Goal: Task Accomplishment & Management: Use online tool/utility

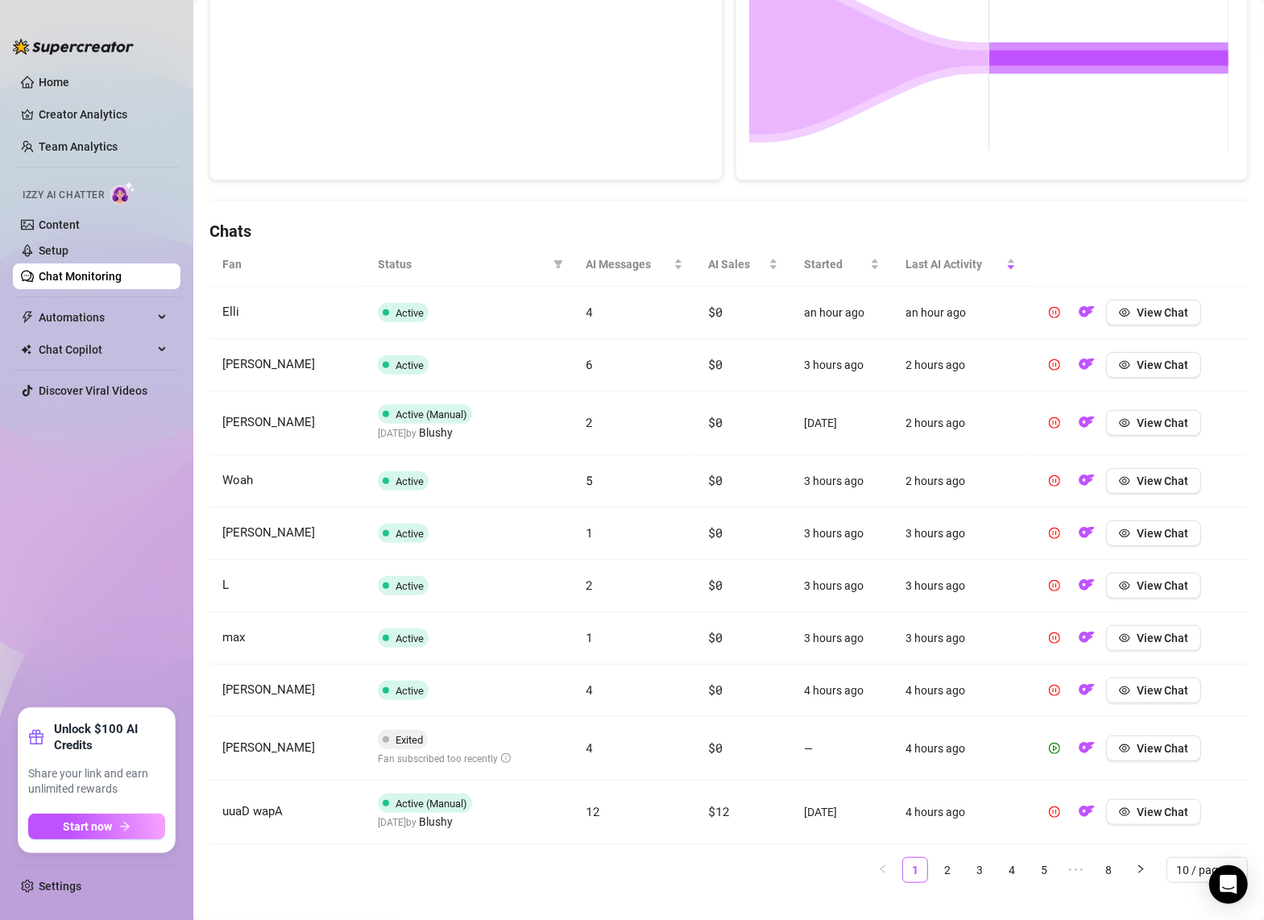
scroll to position [376, 0]
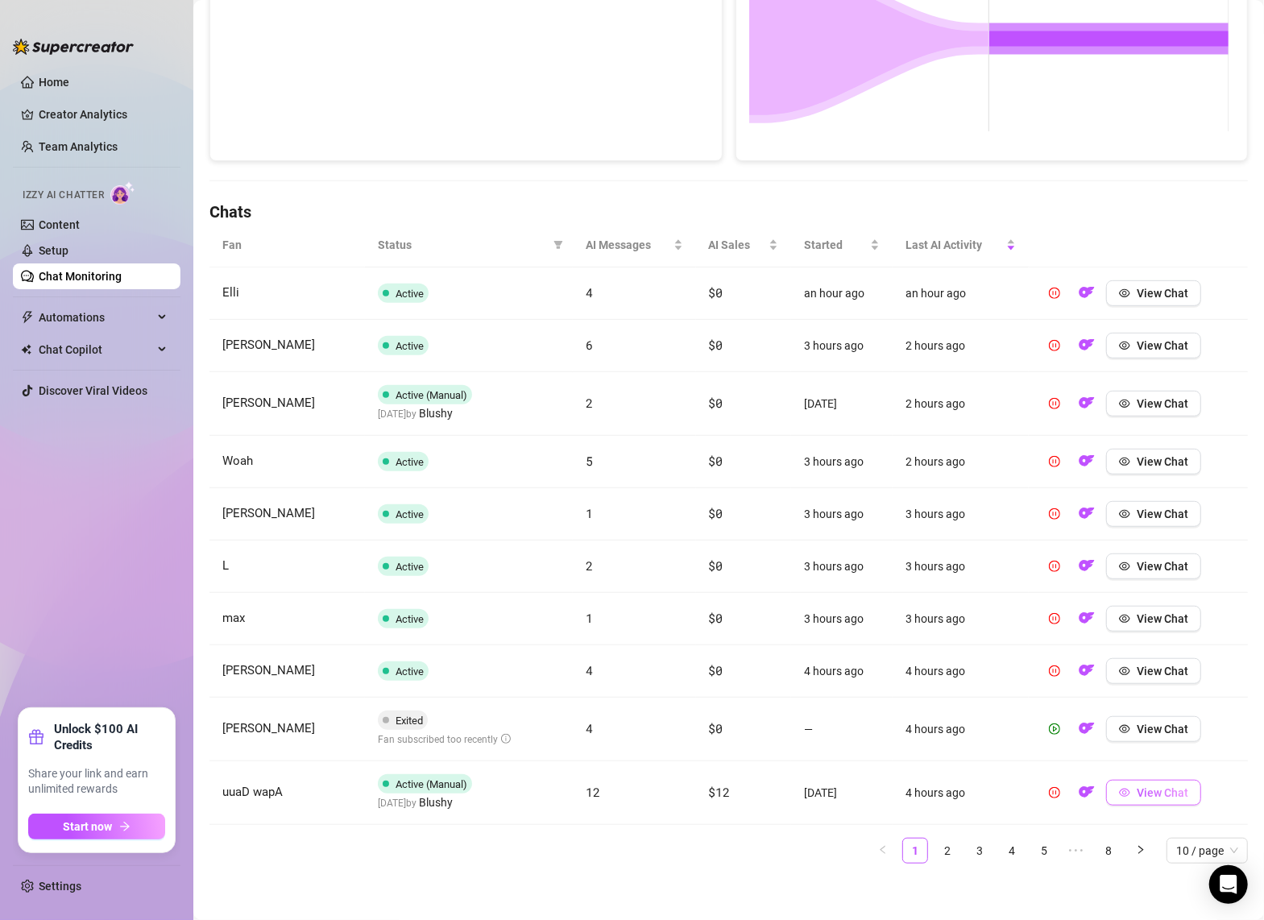
click at [1035, 791] on span "View Chat" at bounding box center [1163, 792] width 52 height 13
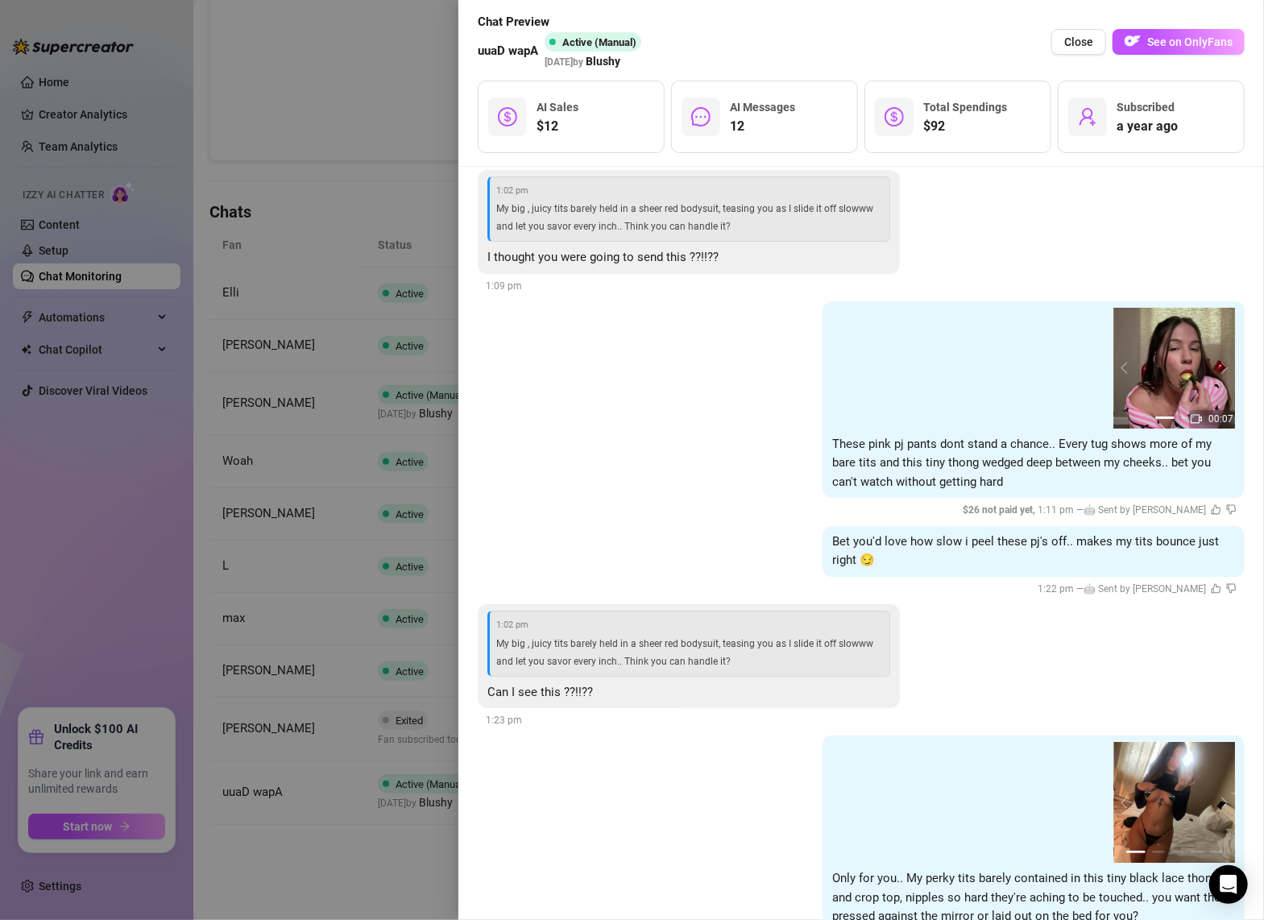
scroll to position [3918, 0]
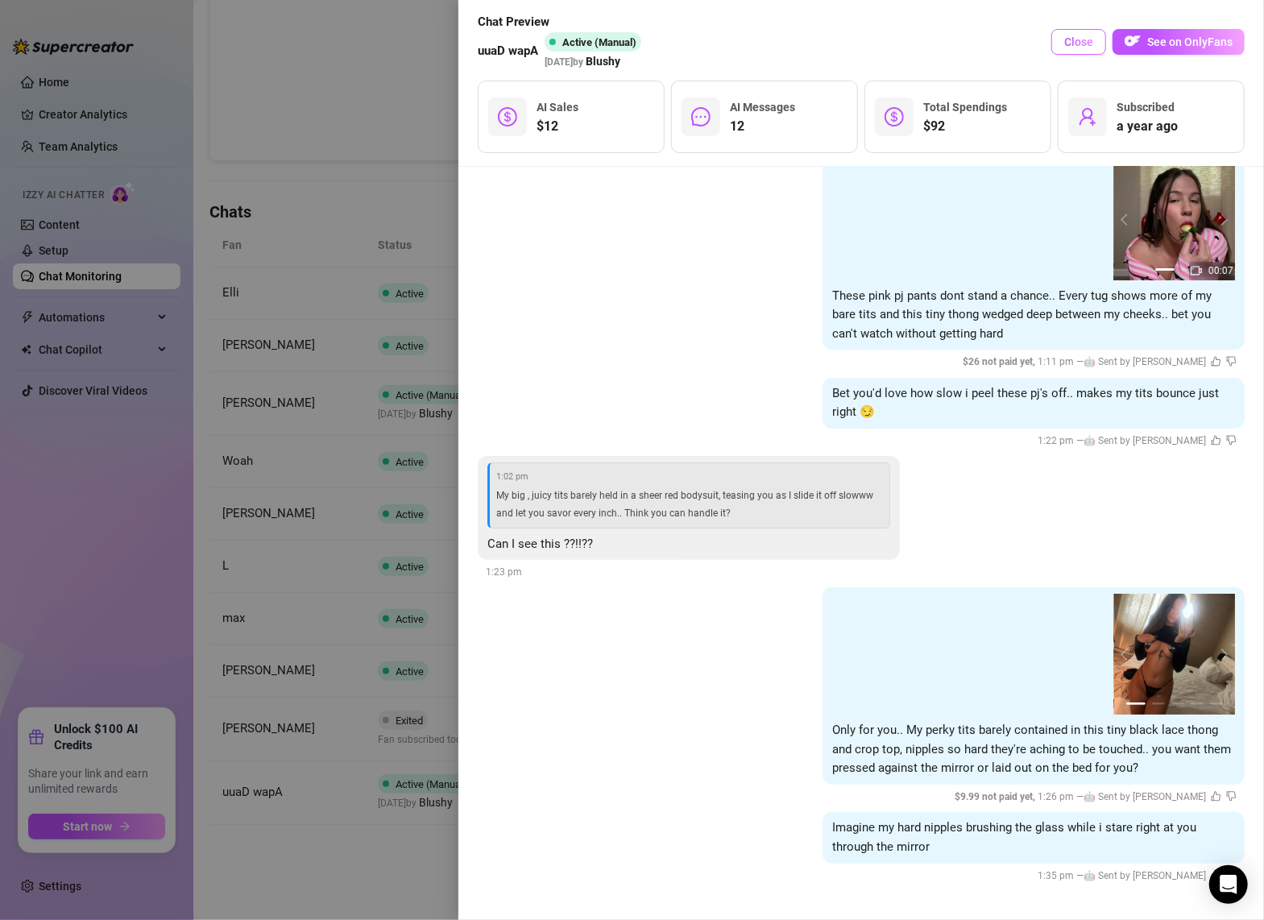
click at [1035, 42] on span "Close" at bounding box center [1078, 41] width 29 height 13
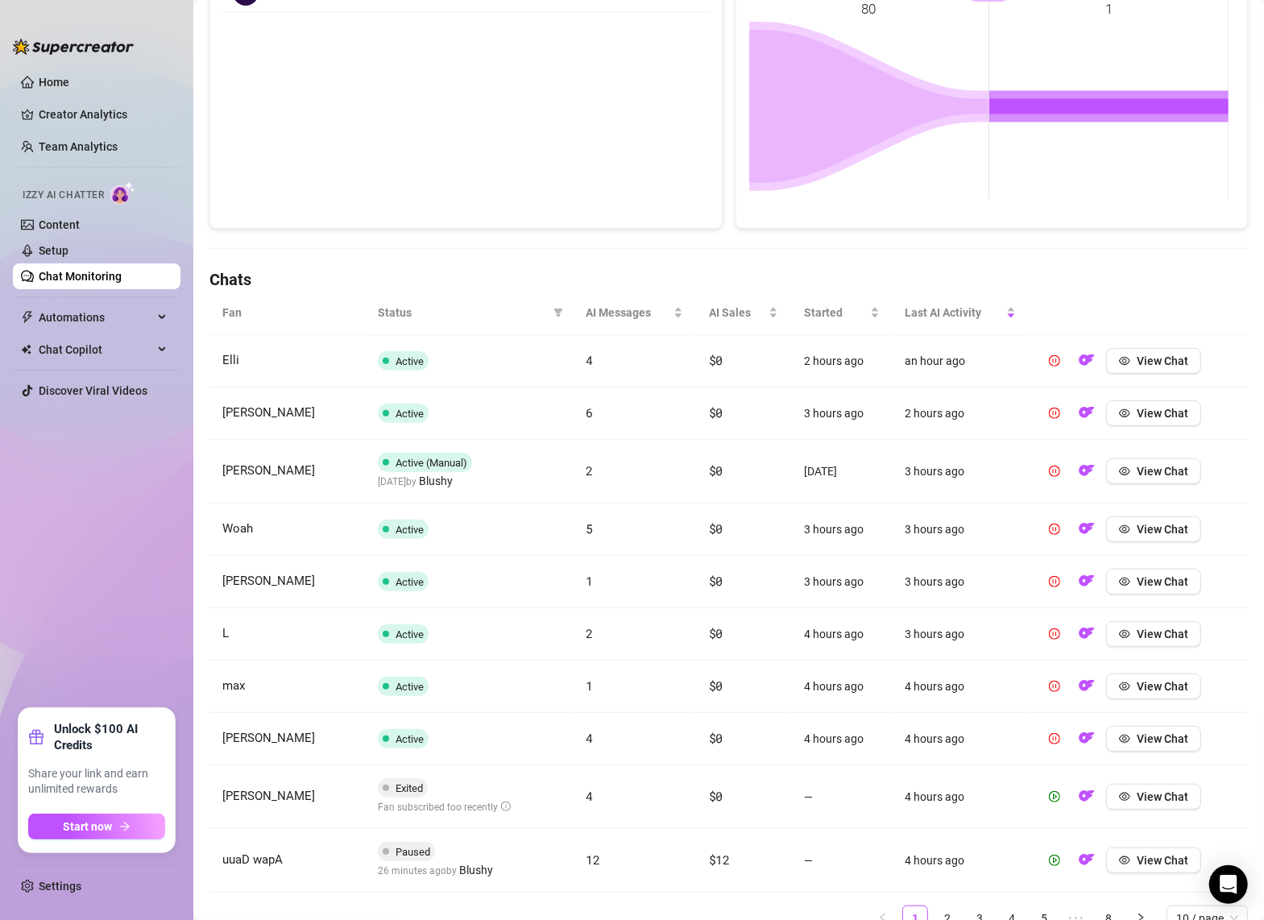
scroll to position [322, 0]
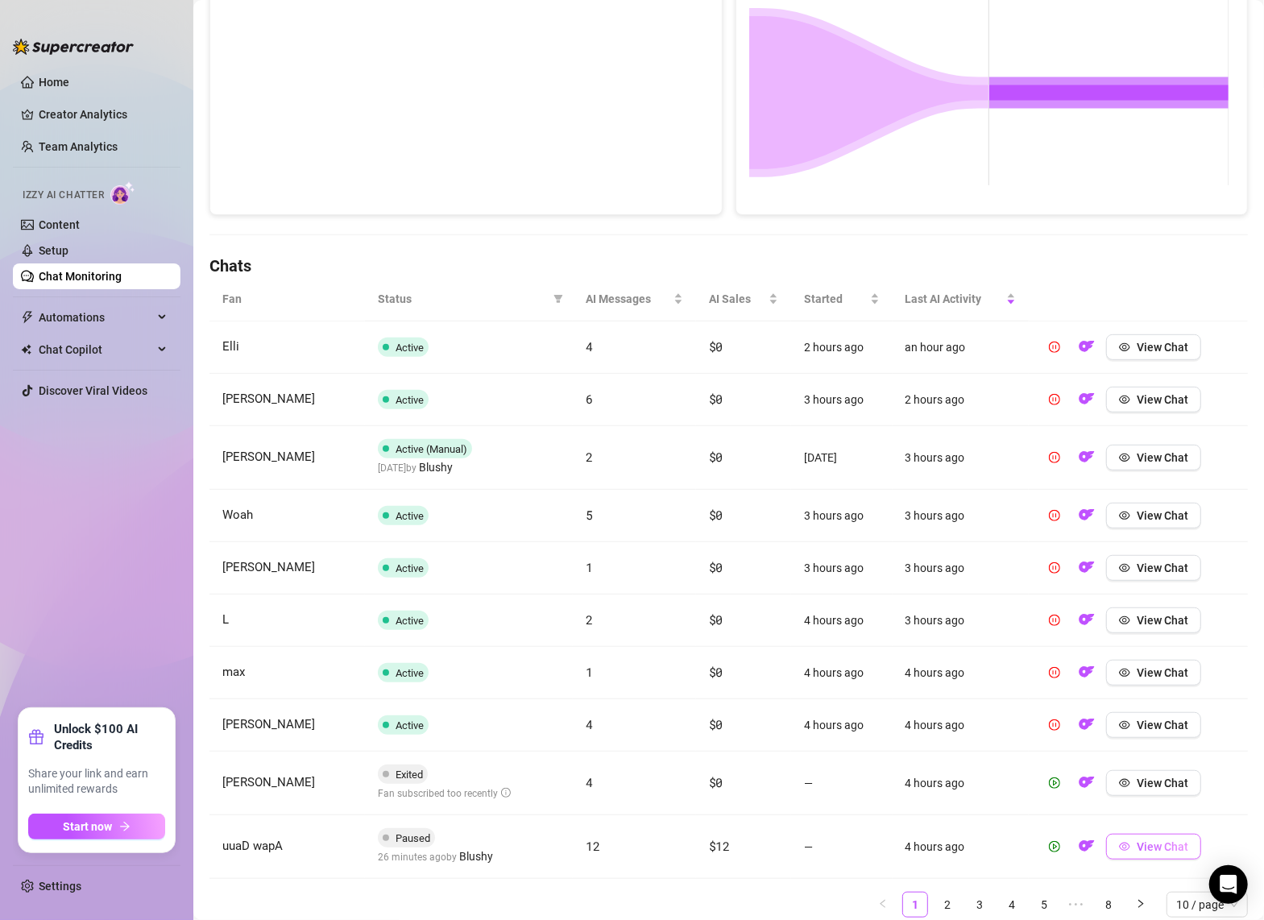
click at [1161, 851] on button "View Chat" at bounding box center [1153, 847] width 95 height 26
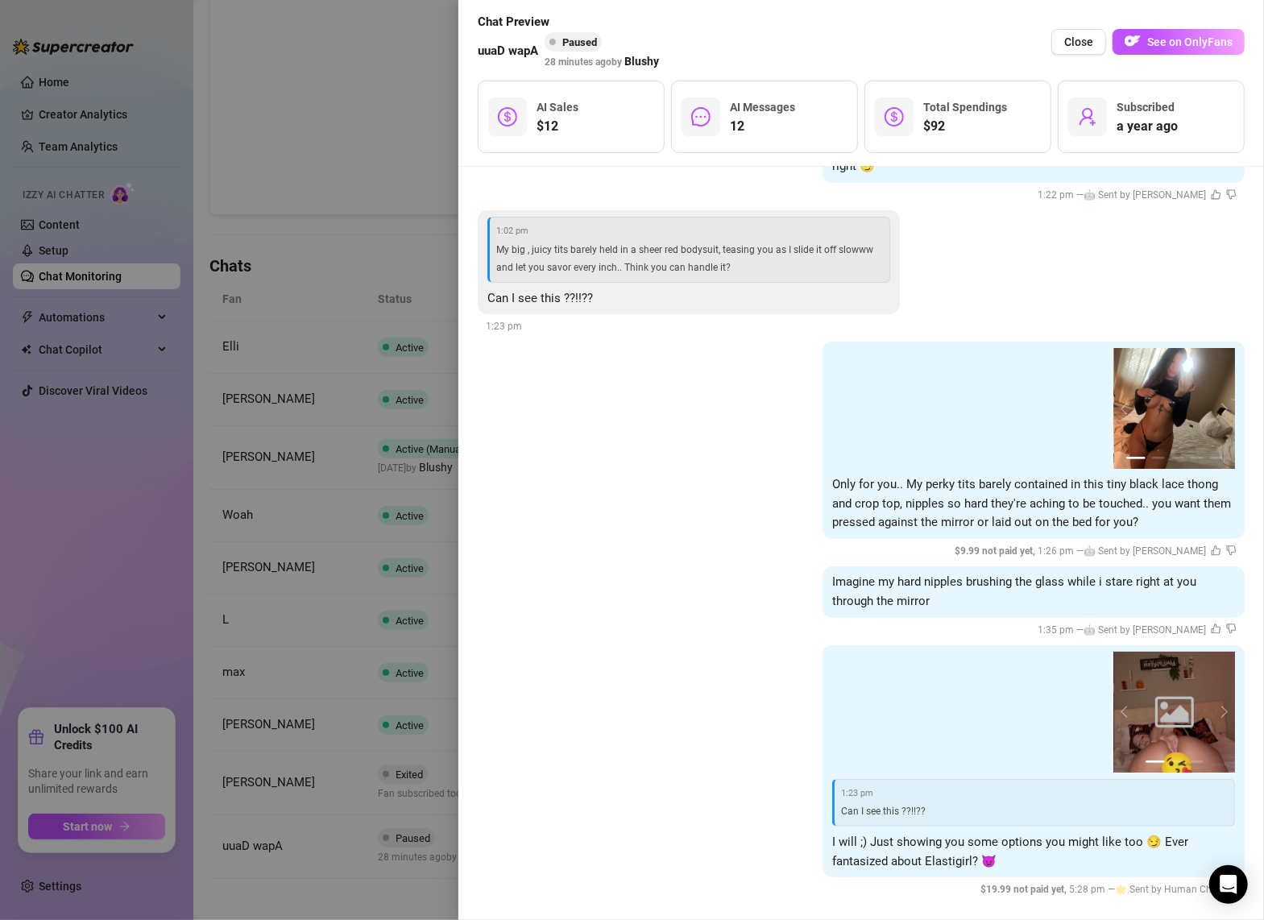
scroll to position [4177, 0]
